Goal: Task Accomplishment & Management: Use online tool/utility

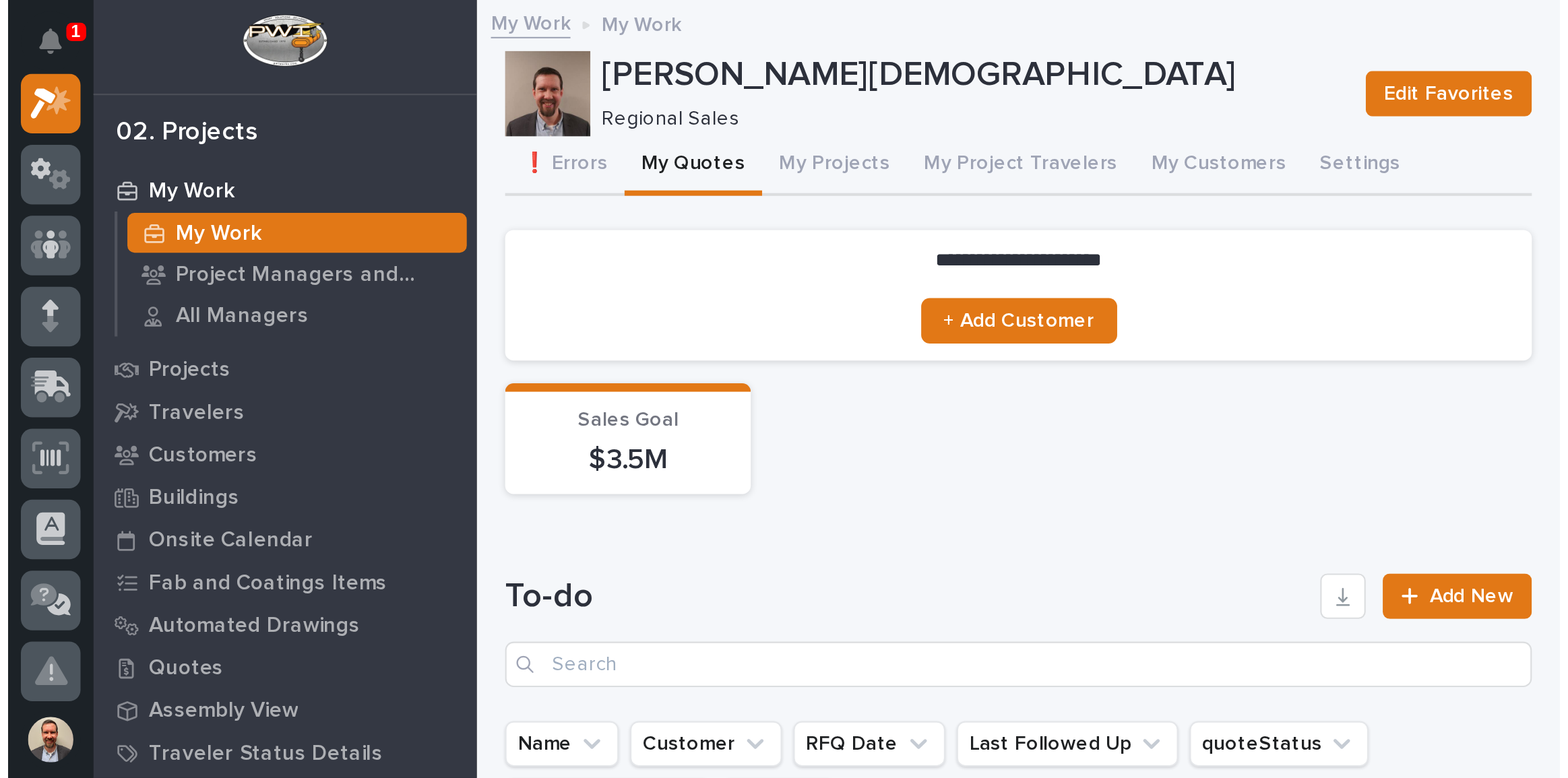
scroll to position [34, 0]
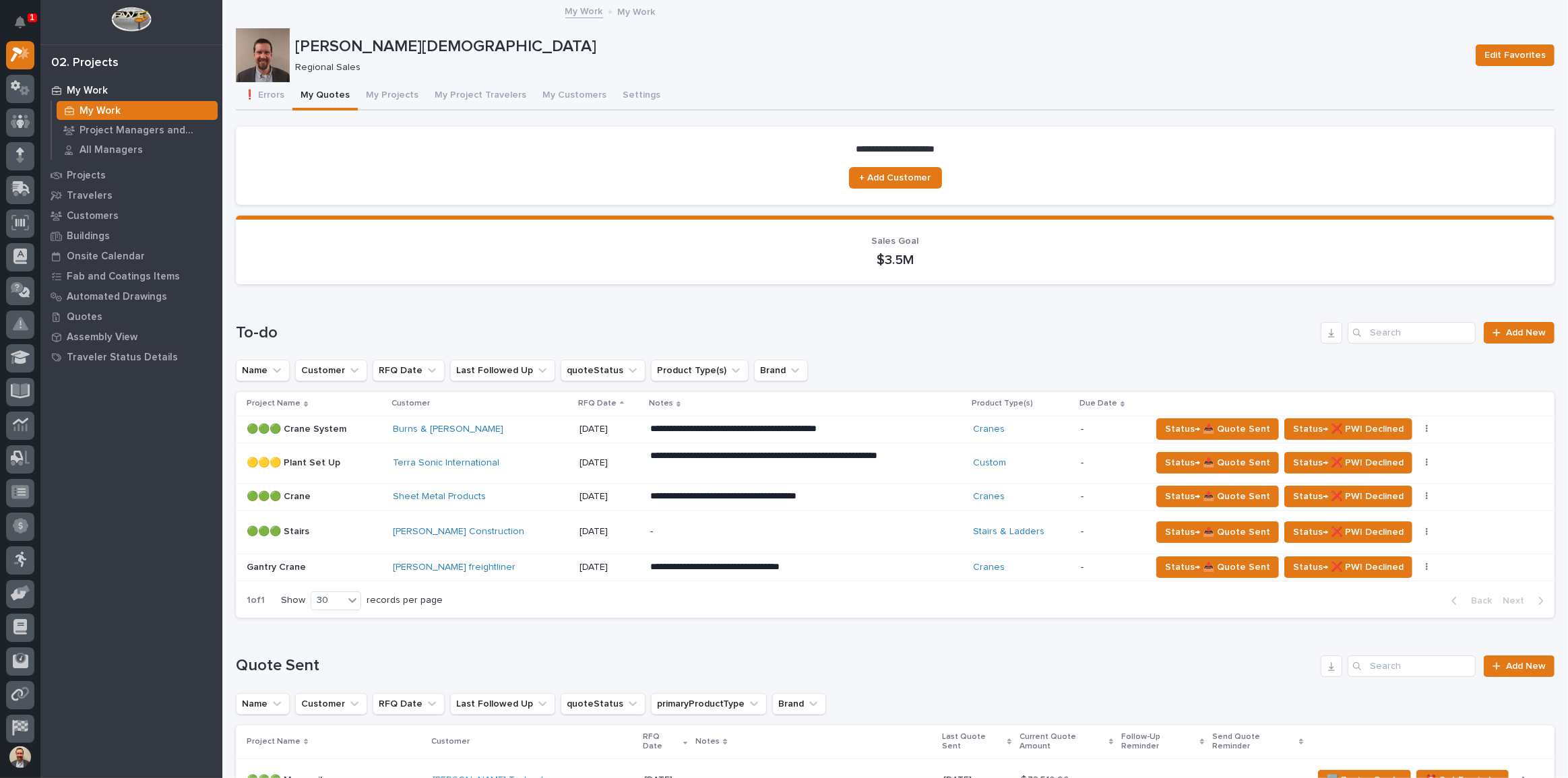
click at [336, 93] on button "My Quotes" at bounding box center [325, 96] width 66 height 28
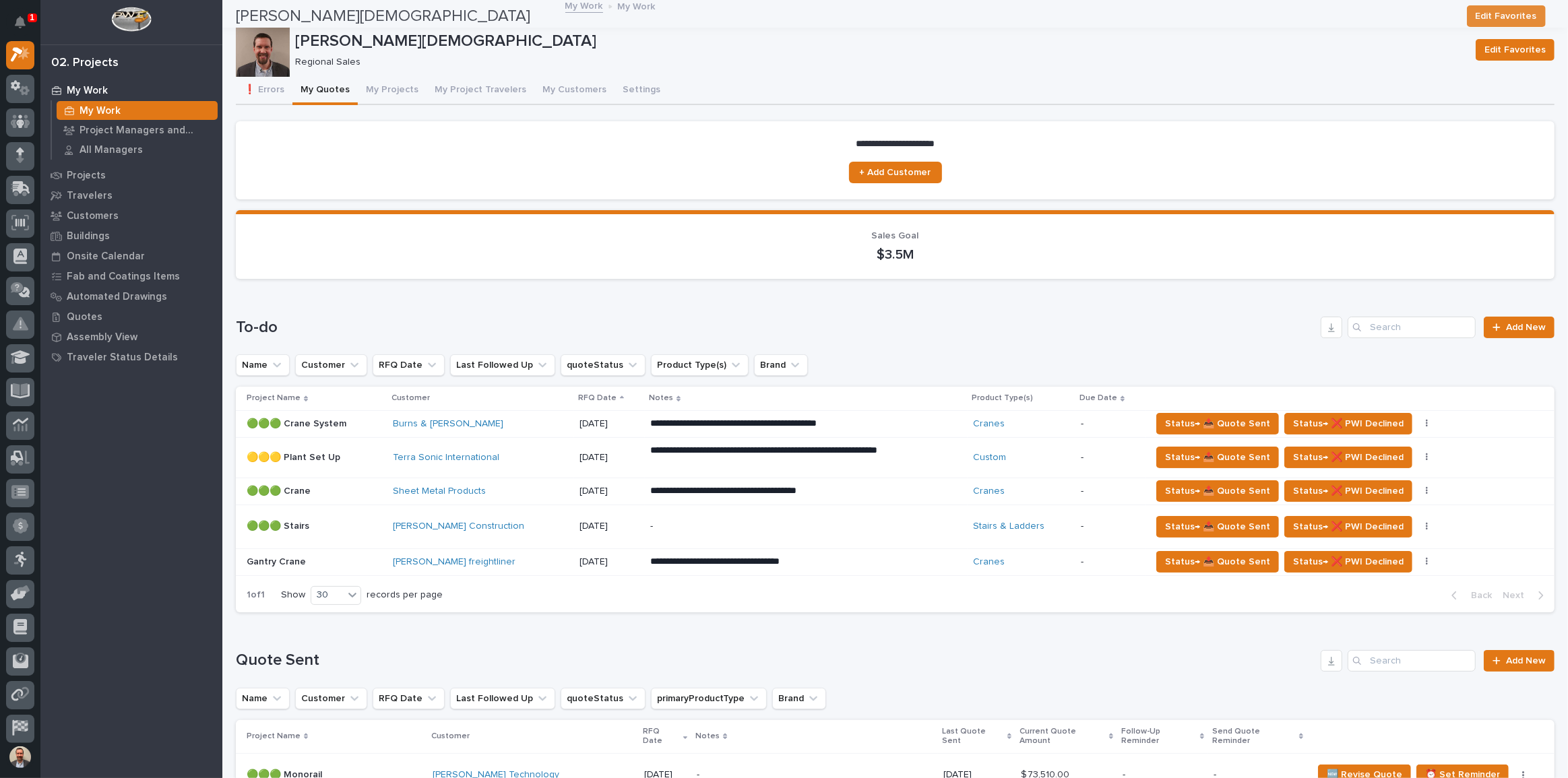
scroll to position [0, 0]
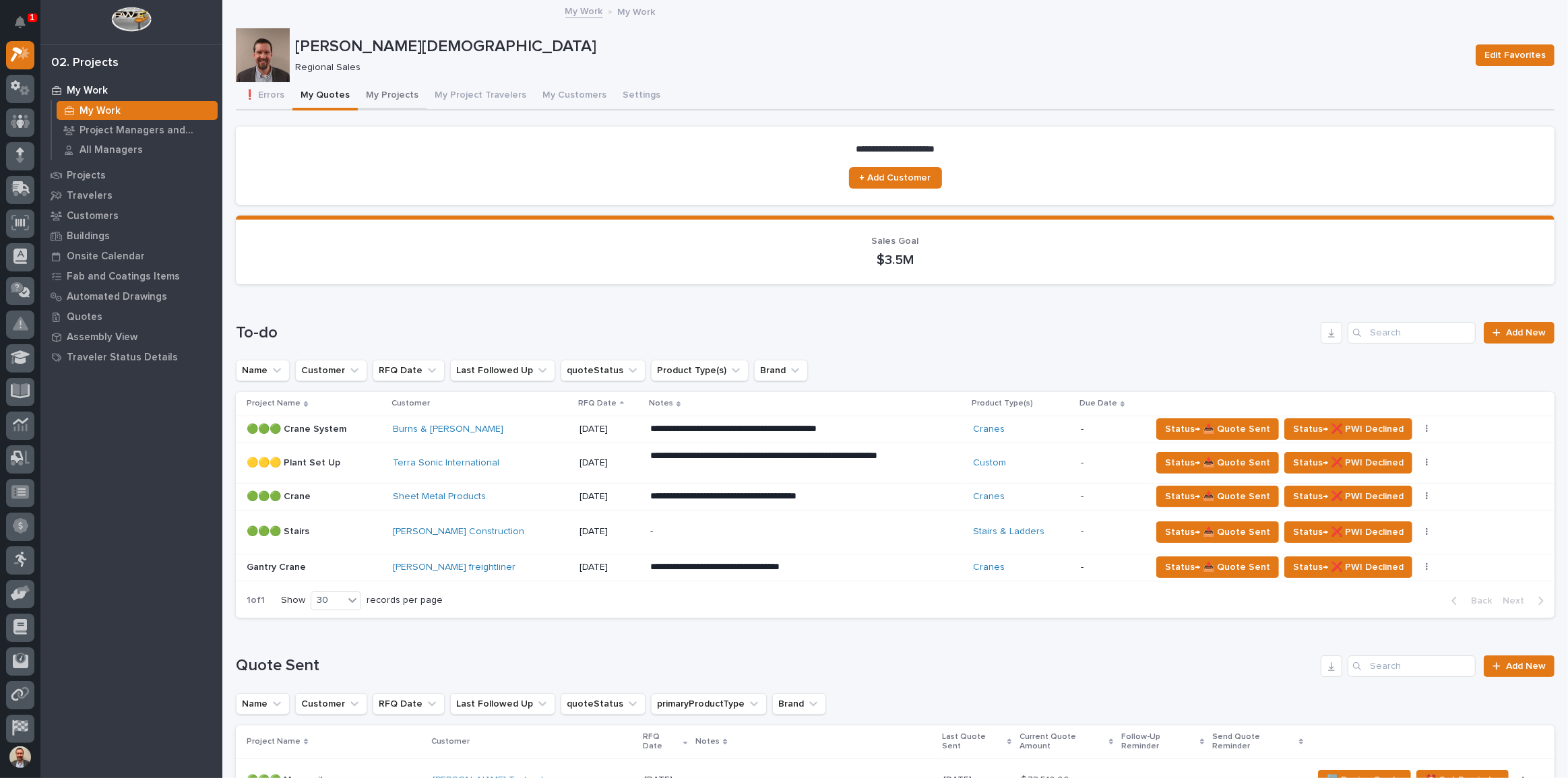
click at [372, 90] on button "My Projects" at bounding box center [392, 96] width 68 height 28
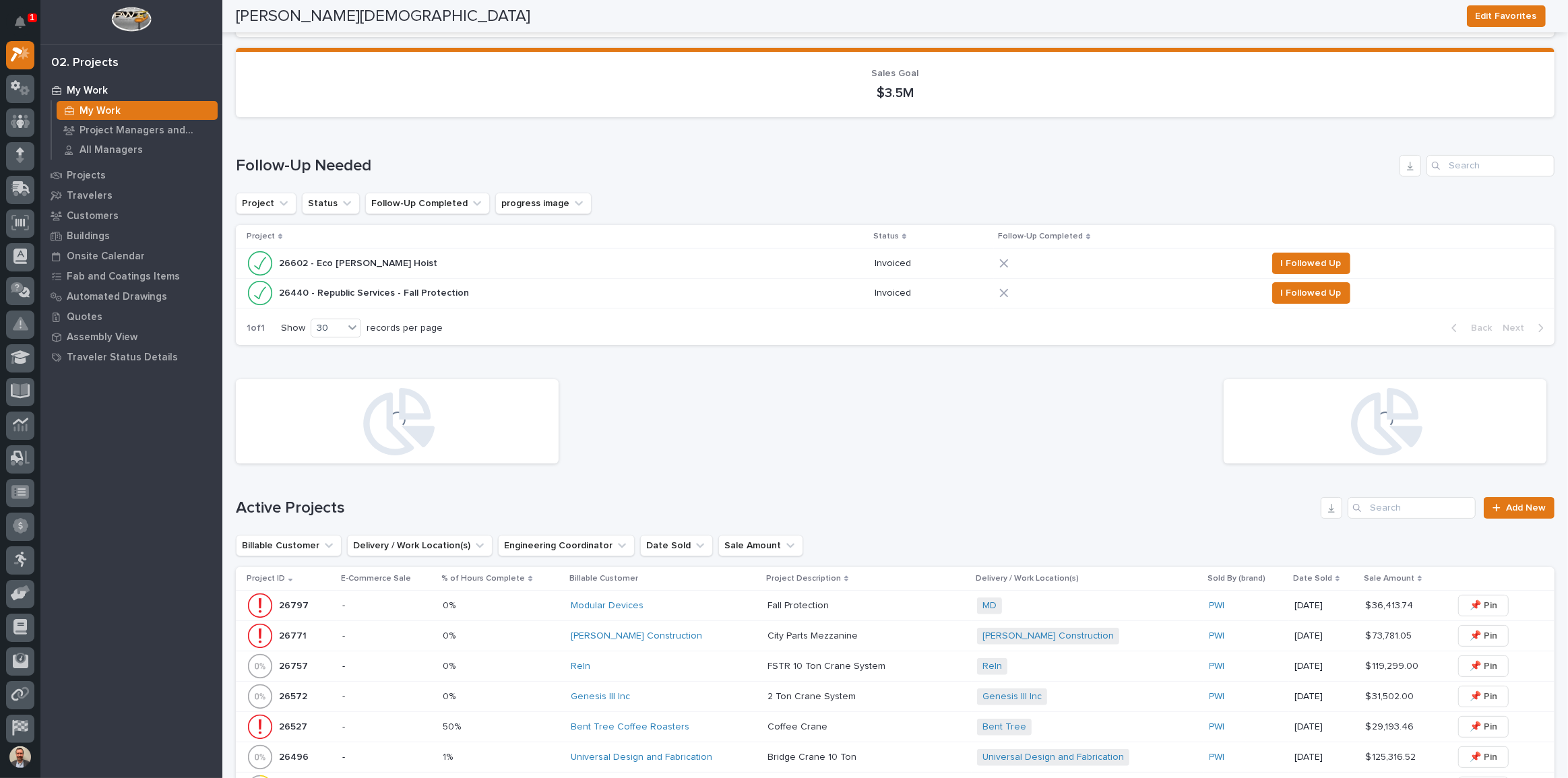
scroll to position [428, 0]
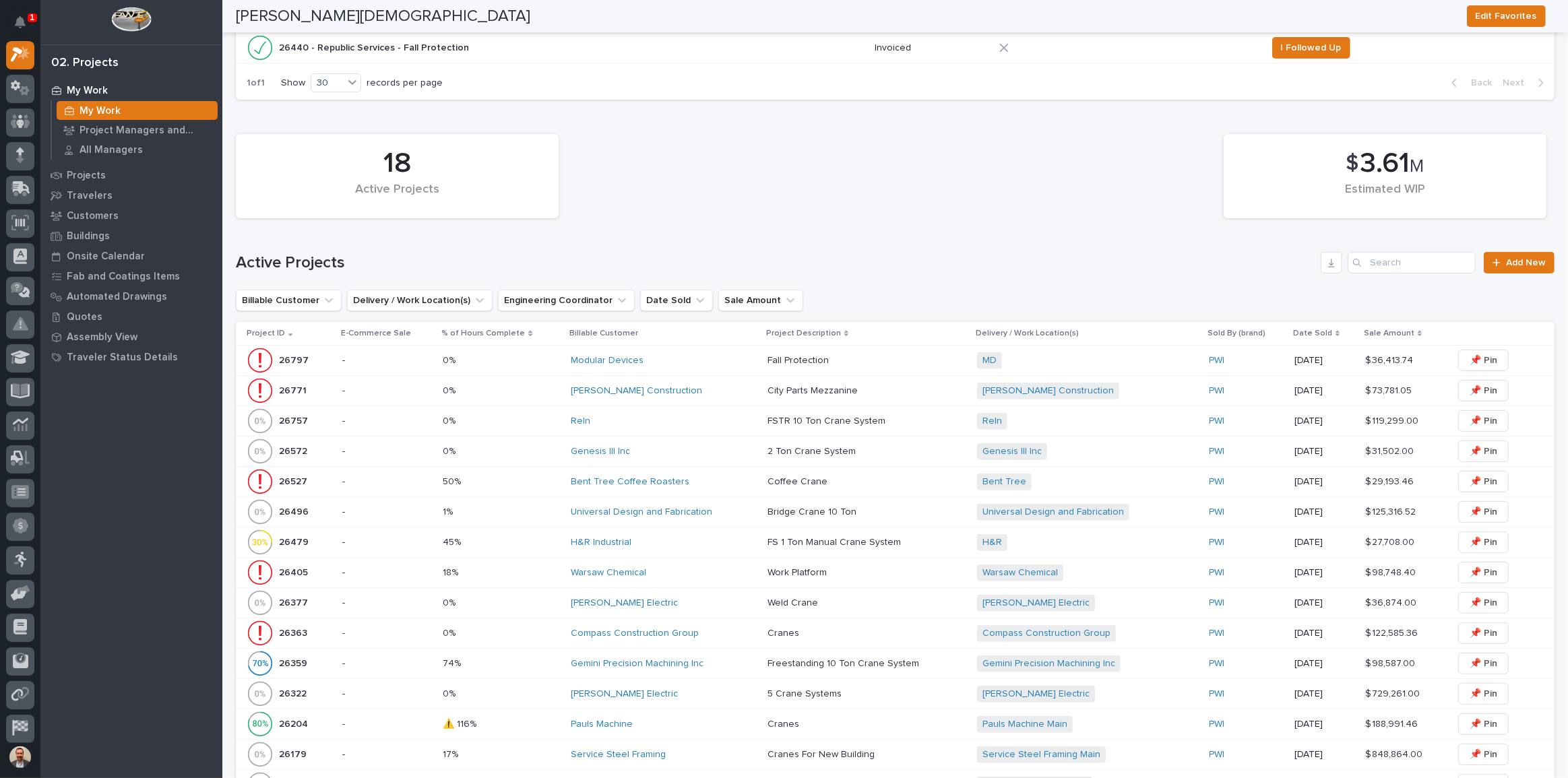
click at [700, 476] on div "Bent Tree Coffee Roasters" at bounding box center [663, 482] width 186 height 12
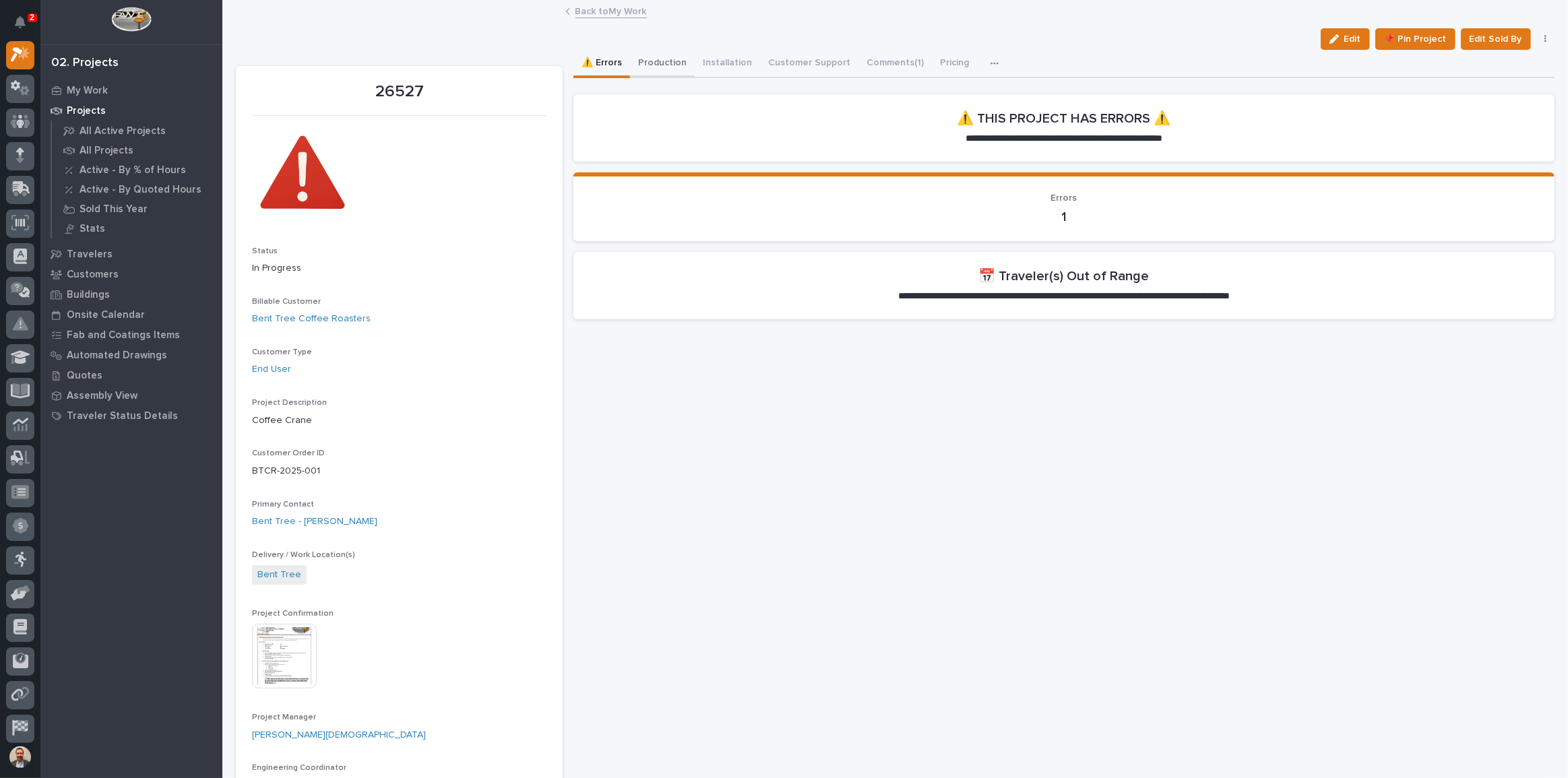
click at [653, 57] on button "Production" at bounding box center [663, 64] width 65 height 28
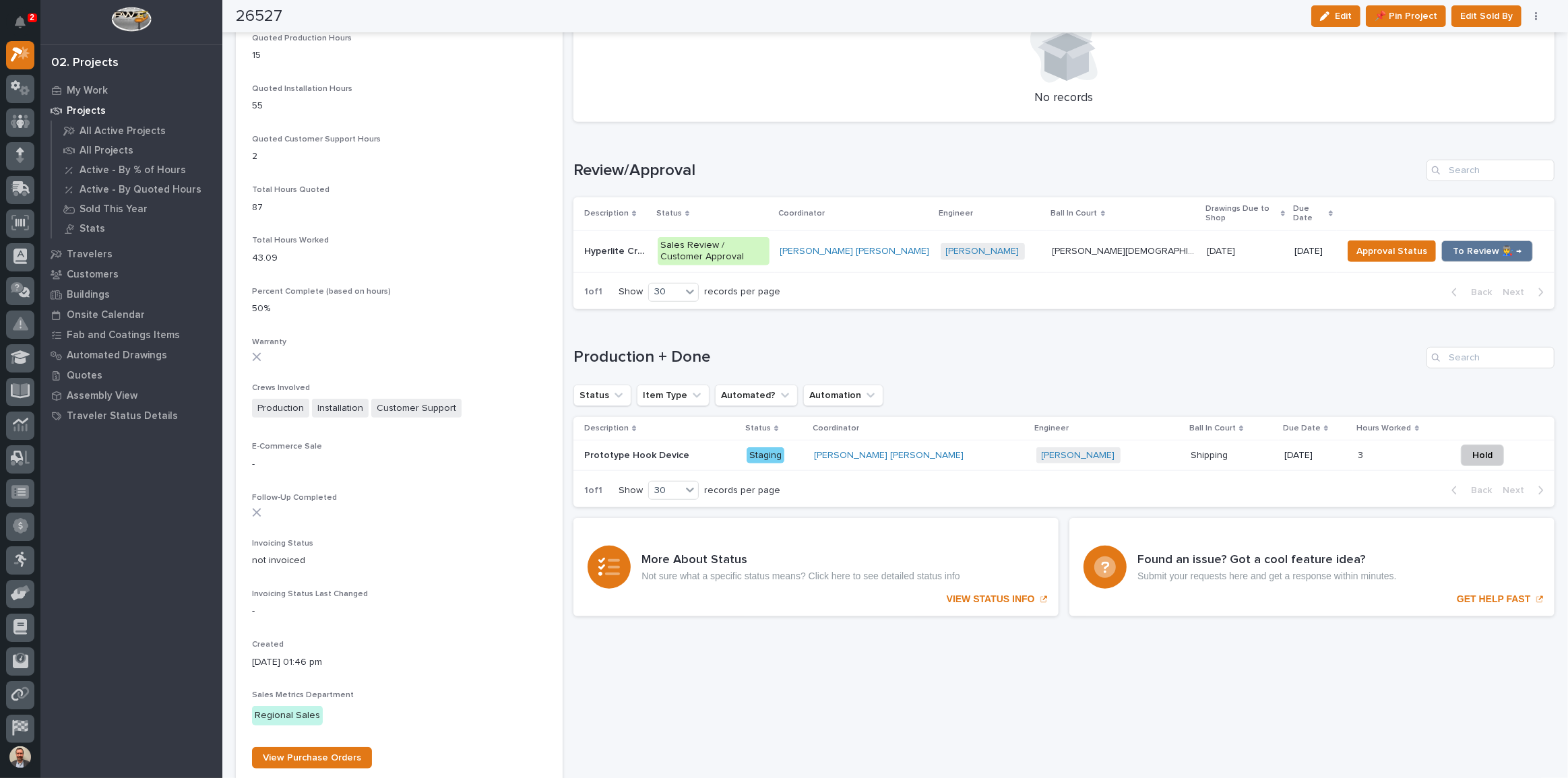
scroll to position [978, 0]
click at [940, 244] on span "To Review 👨‍🏭 →" at bounding box center [1487, 252] width 68 height 16
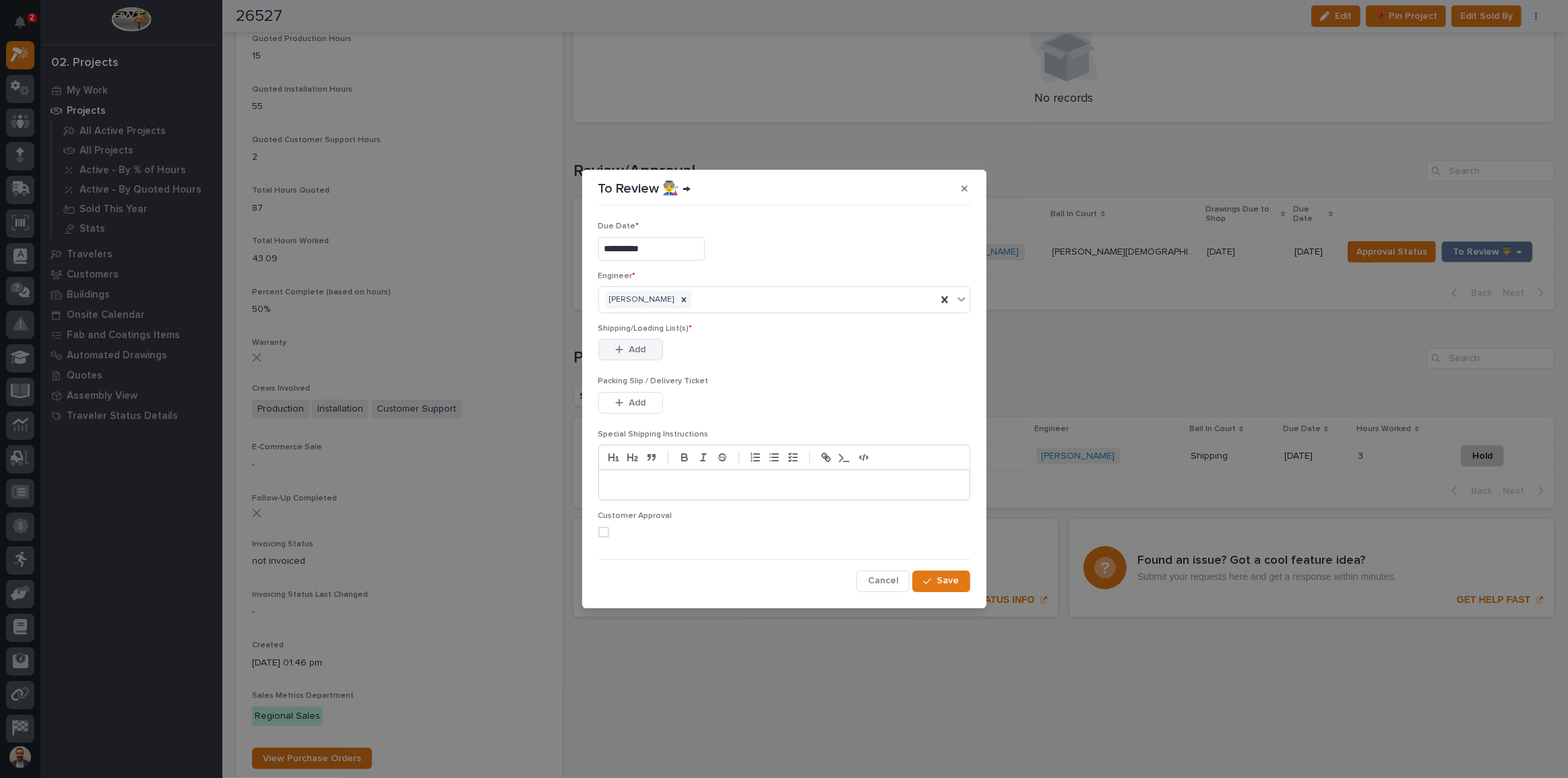
click at [644, 344] on span "Add" at bounding box center [637, 350] width 17 height 12
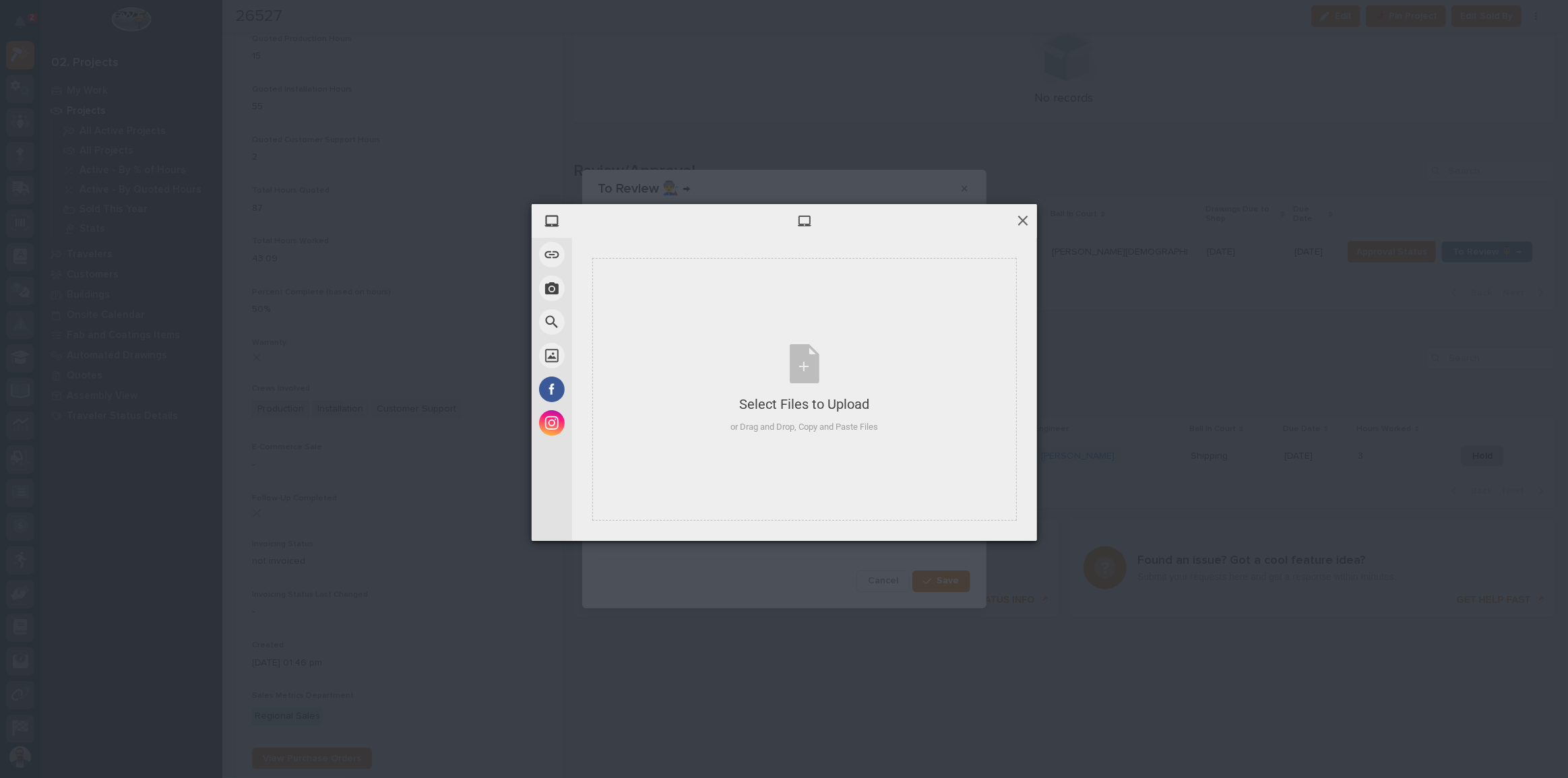
click at [940, 217] on span at bounding box center [1023, 220] width 15 height 15
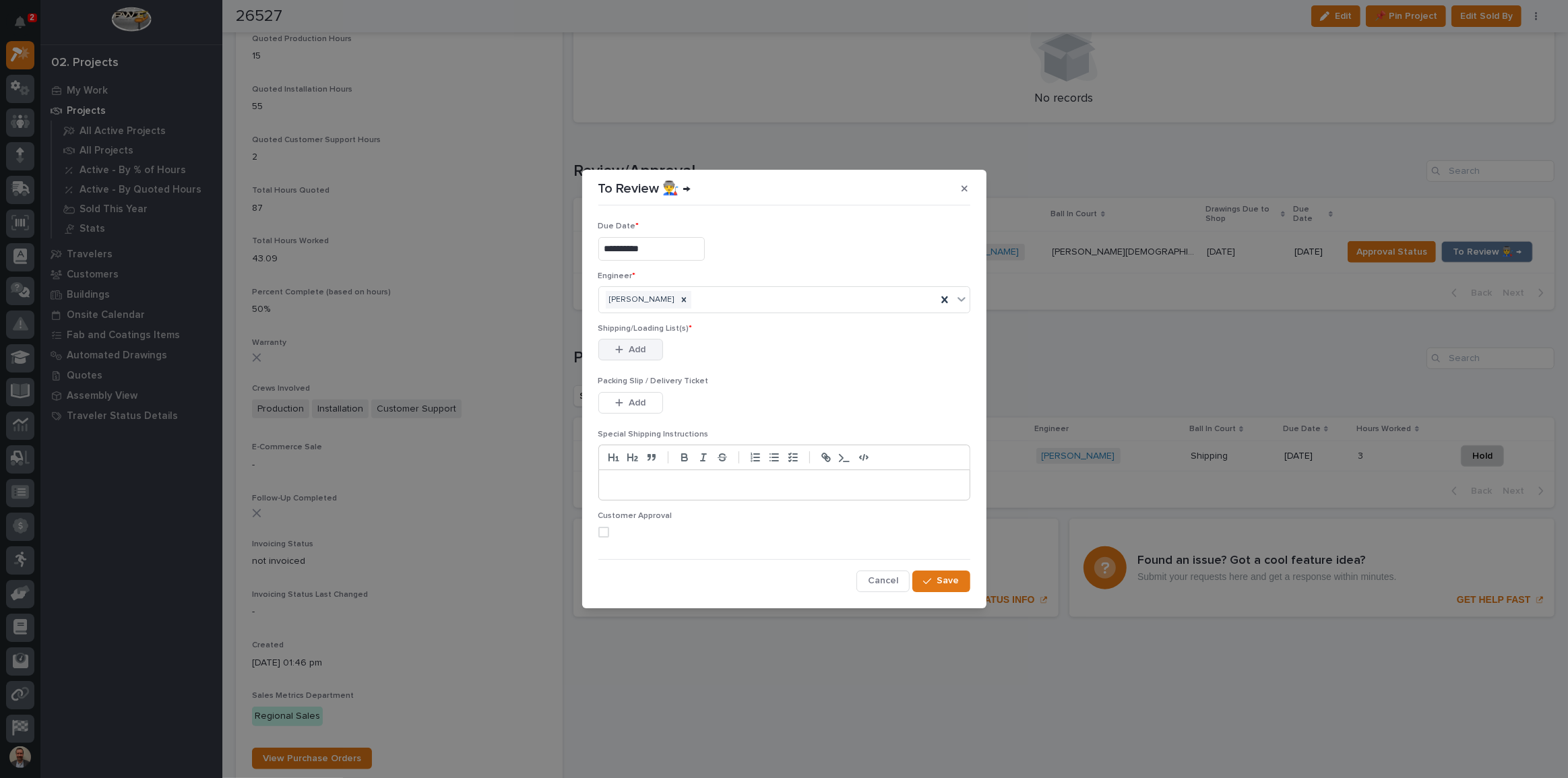
click at [627, 343] on button "Add" at bounding box center [631, 350] width 65 height 21
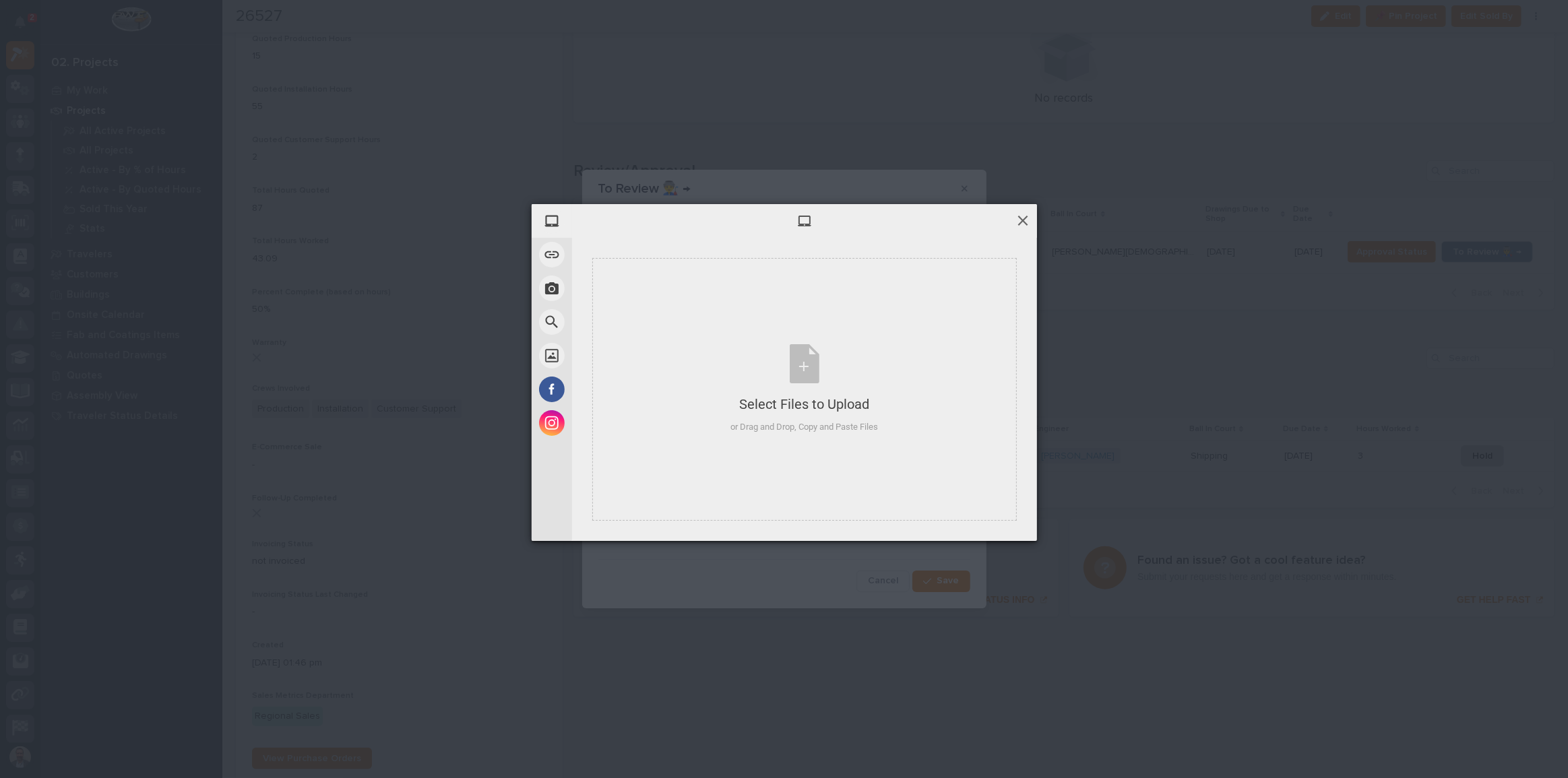
click at [940, 218] on span at bounding box center [1023, 220] width 15 height 15
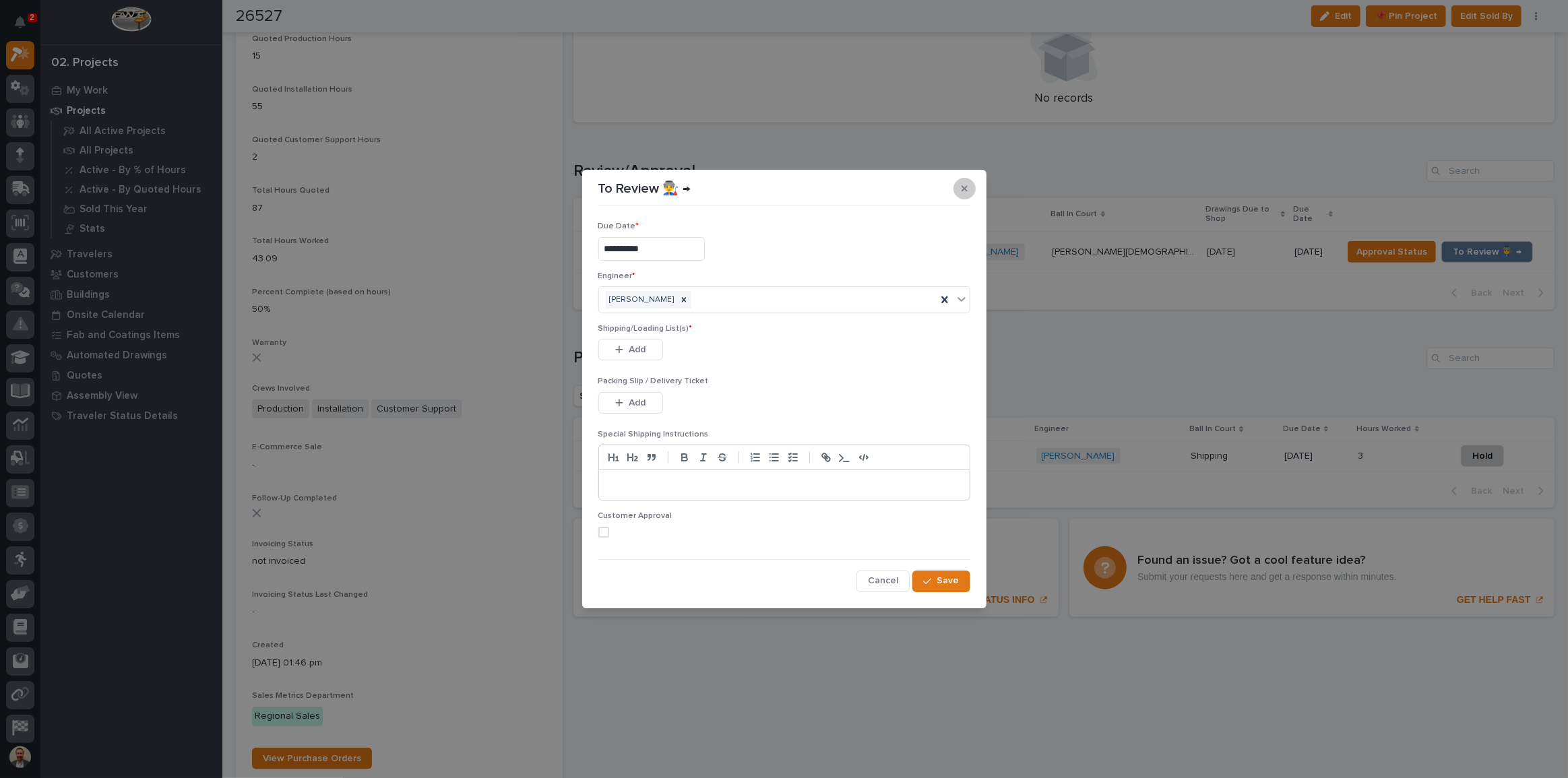
click at [940, 185] on icon "button" at bounding box center [964, 188] width 6 height 10
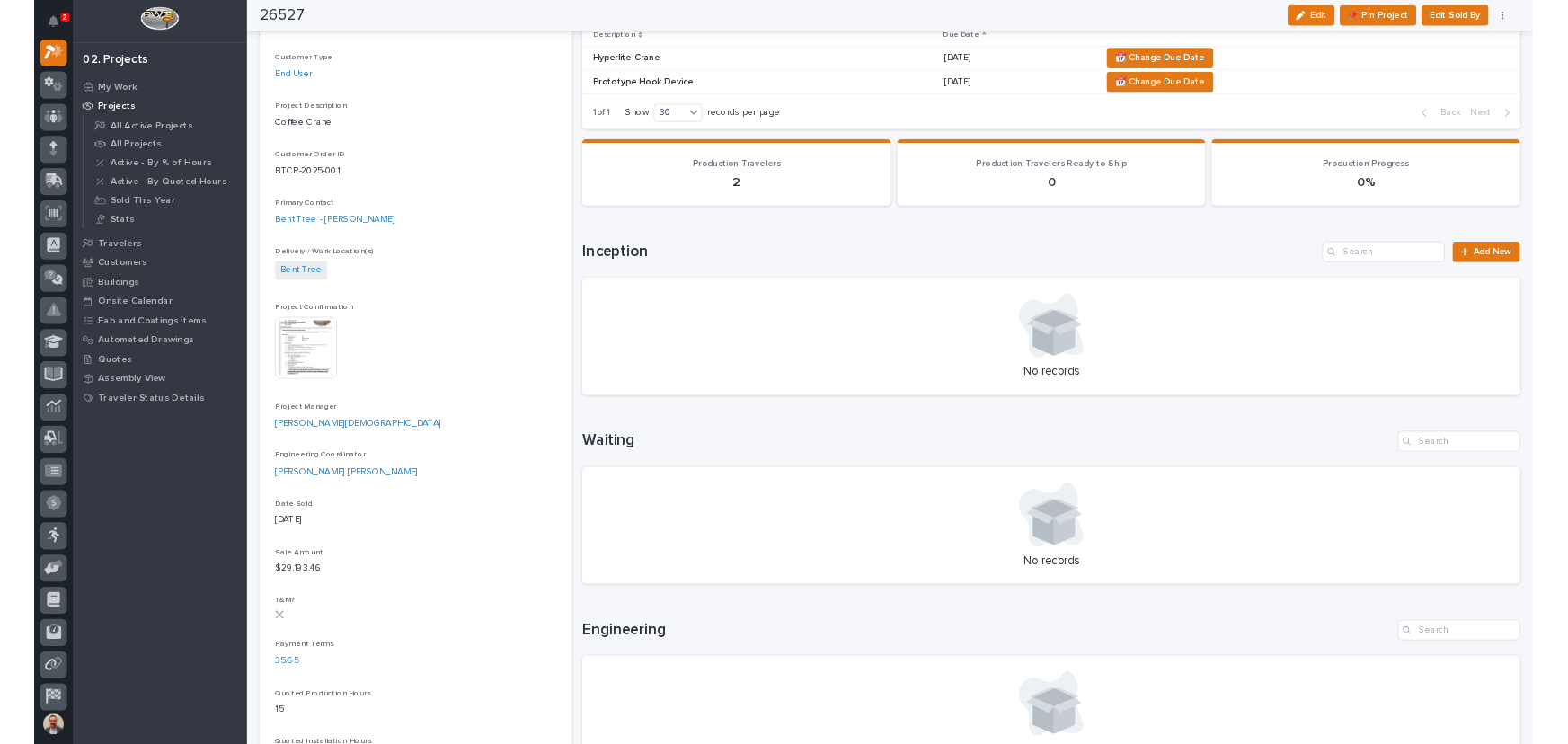
scroll to position [0, 0]
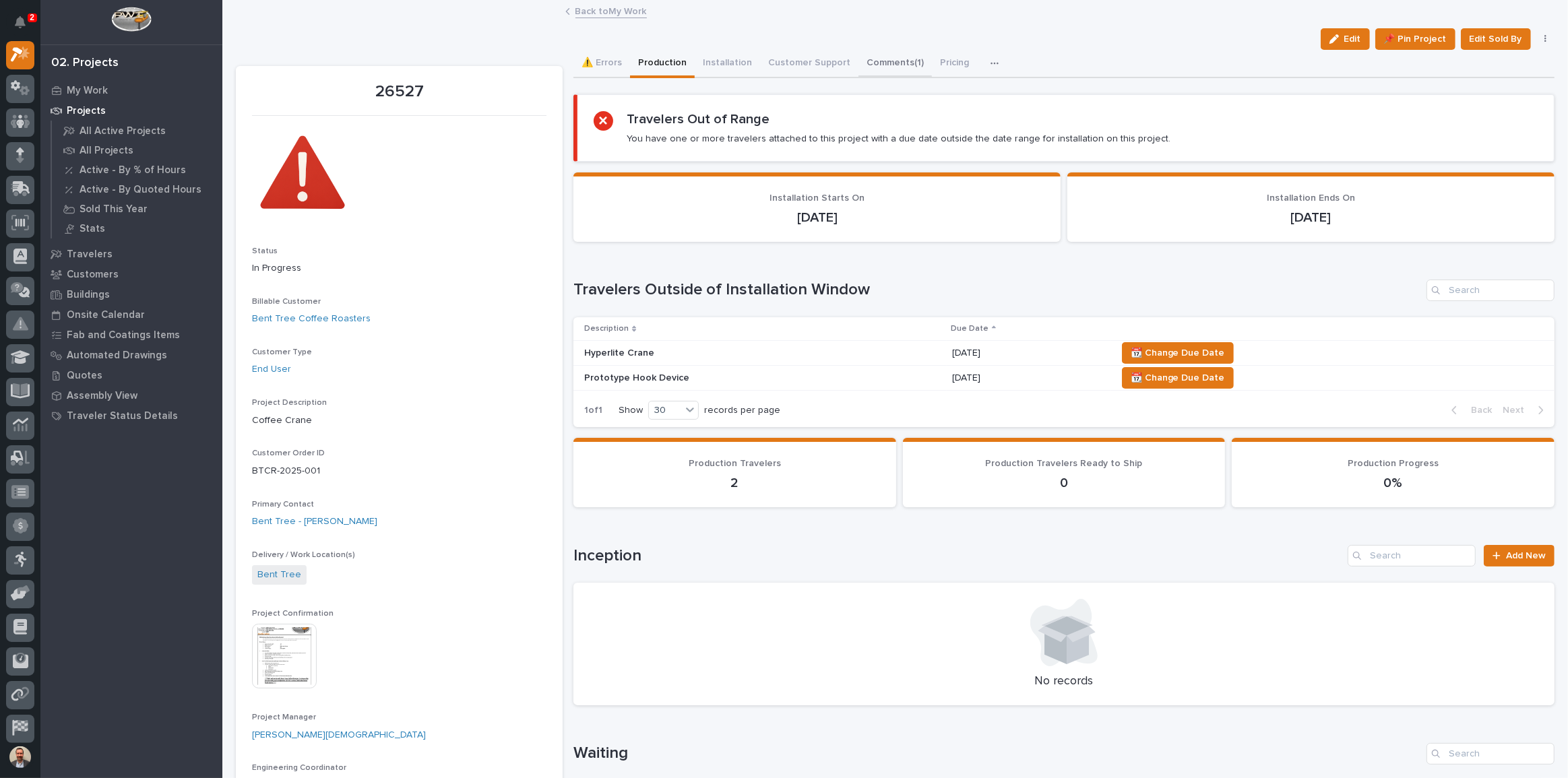
click at [878, 54] on button "Comments (1)" at bounding box center [895, 64] width 74 height 28
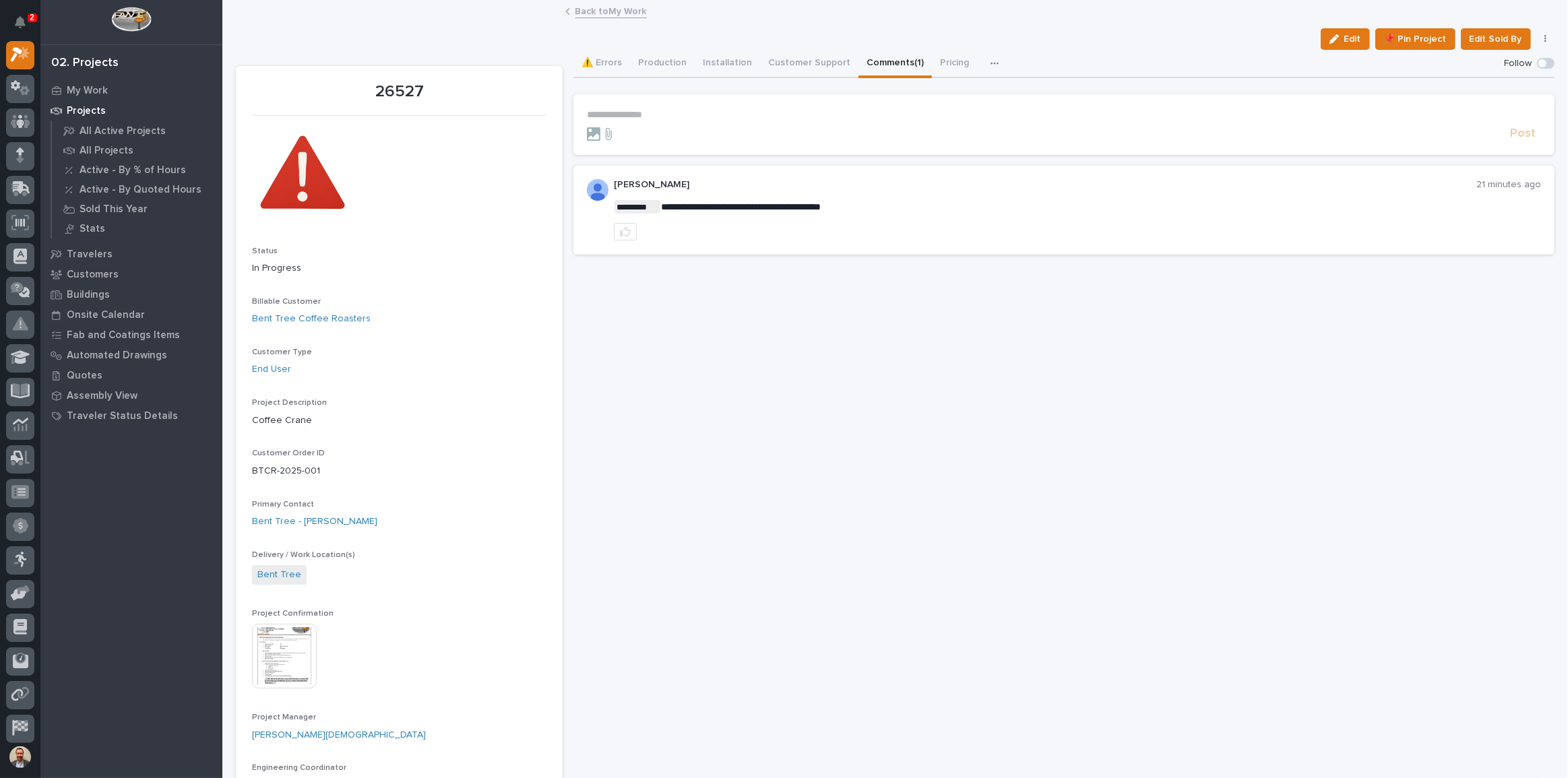
click at [687, 110] on p "**********" at bounding box center [1064, 115] width 954 height 12
click at [619, 132] on span "[PERSON_NAME] [PERSON_NAME]" at bounding box center [665, 134] width 154 height 10
click at [676, 118] on p "**********" at bounding box center [1064, 116] width 954 height 13
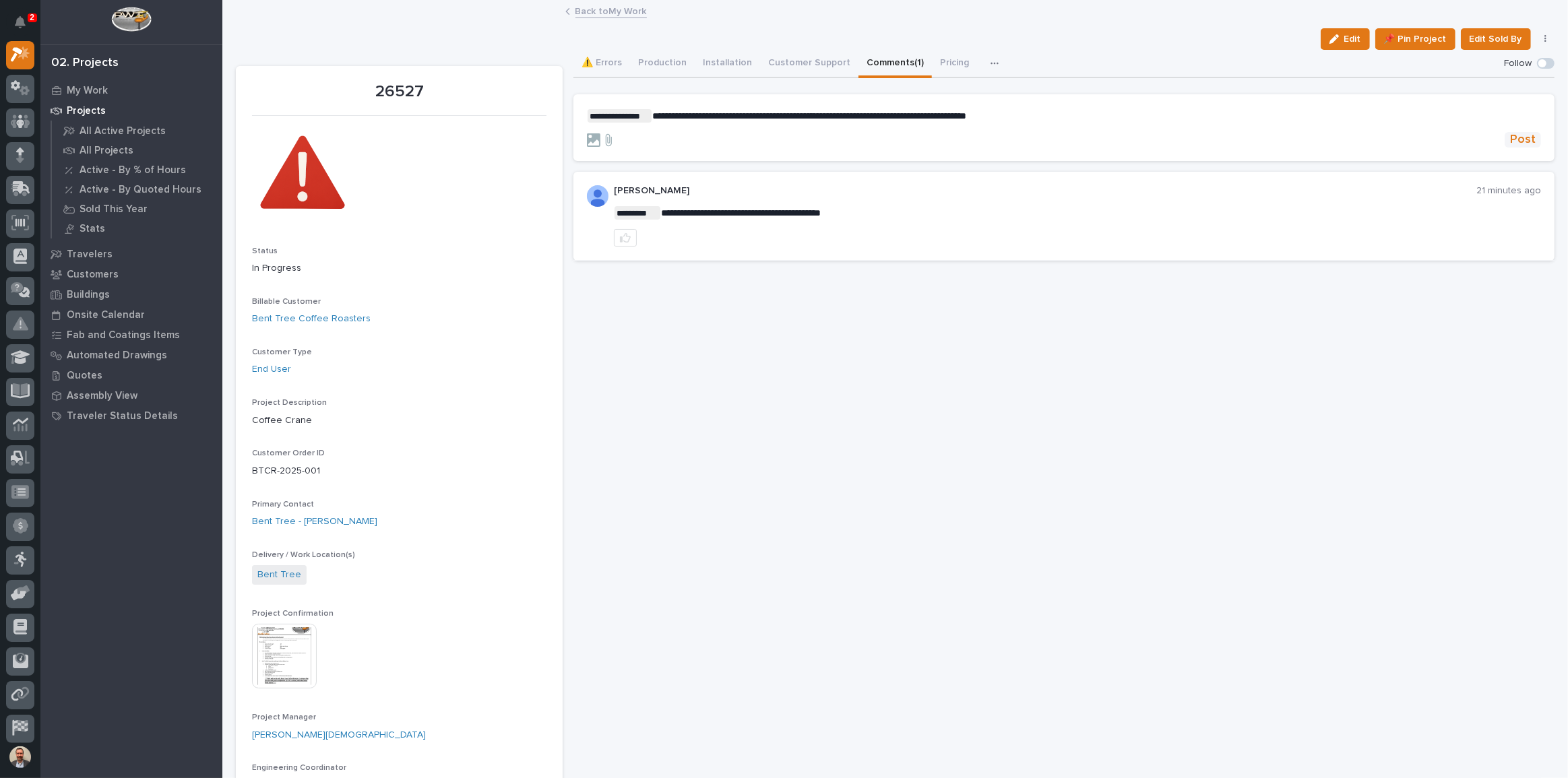
click at [940, 142] on span "Post" at bounding box center [1523, 139] width 26 height 15
